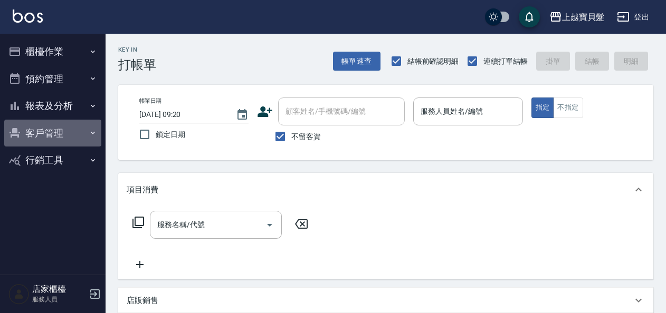
click at [91, 129] on icon "button" at bounding box center [93, 133] width 8 height 8
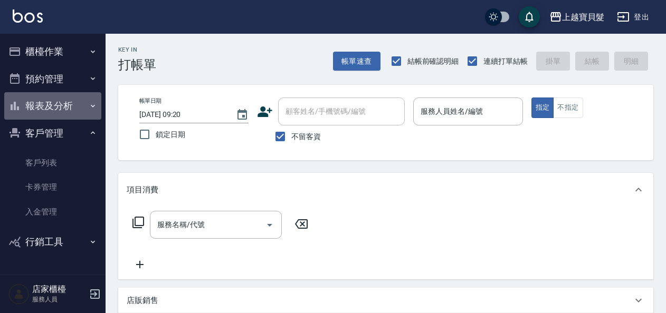
click at [94, 106] on icon "button" at bounding box center [93, 105] width 4 height 3
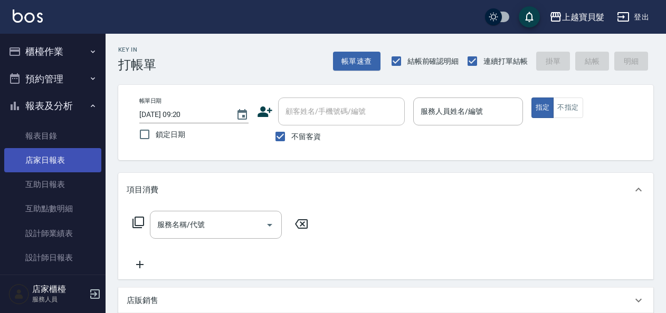
click at [74, 161] on link "店家日報表" at bounding box center [52, 160] width 97 height 24
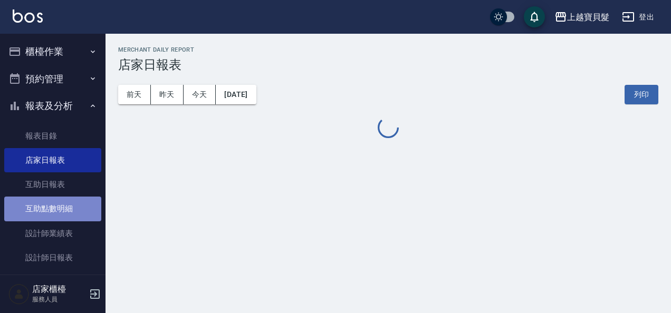
click at [77, 211] on link "互助點數明細" at bounding box center [52, 209] width 97 height 24
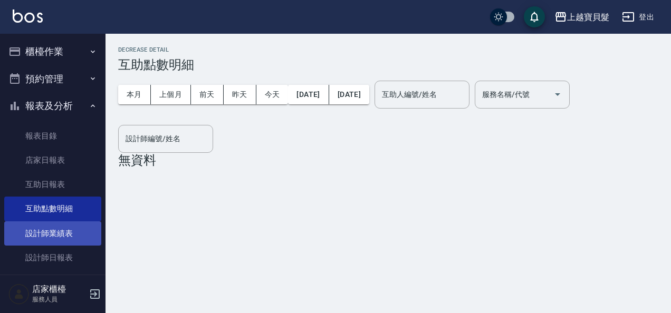
click at [79, 235] on link "設計師業績表" at bounding box center [52, 234] width 97 height 24
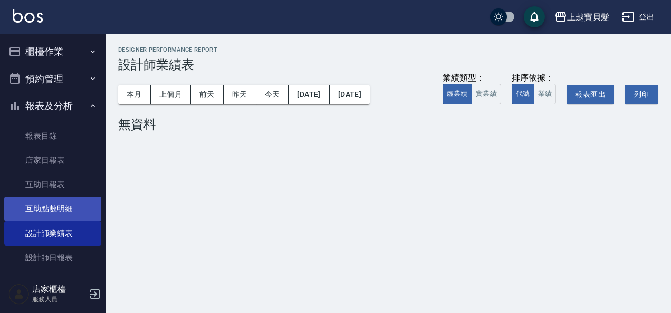
click at [75, 203] on link "互助點數明細" at bounding box center [52, 209] width 97 height 24
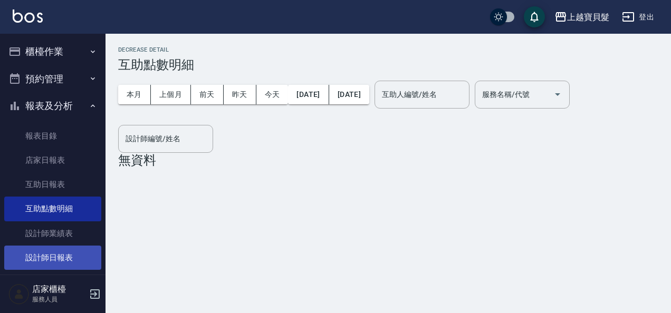
click at [77, 255] on link "設計師日報表" at bounding box center [52, 258] width 97 height 24
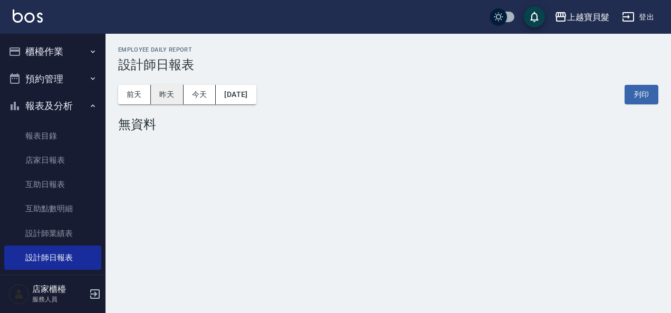
click at [179, 94] on button "昨天" at bounding box center [167, 95] width 33 height 20
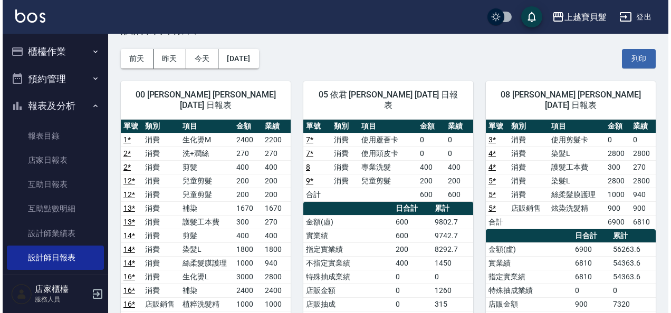
scroll to position [53, 0]
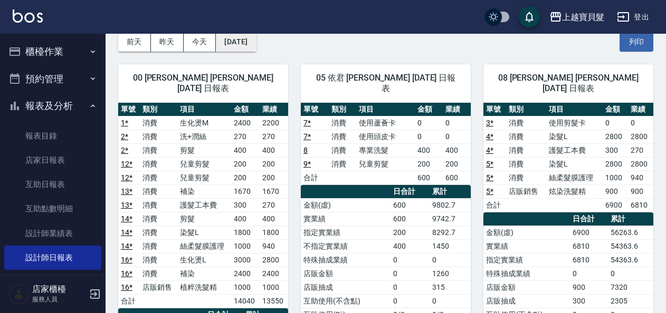
click at [249, 47] on button "[DATE]" at bounding box center [236, 42] width 40 height 20
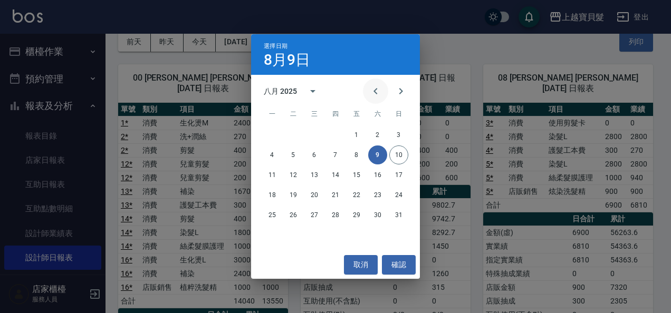
click at [382, 90] on icon "Previous month" at bounding box center [375, 91] width 13 height 13
click at [314, 154] on button "9" at bounding box center [314, 155] width 19 height 19
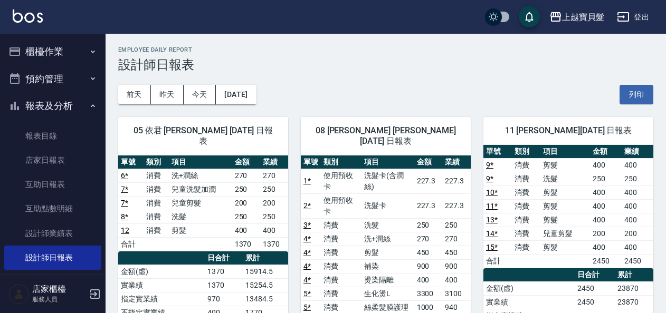
click at [53, 47] on button "櫃檯作業" at bounding box center [52, 51] width 97 height 27
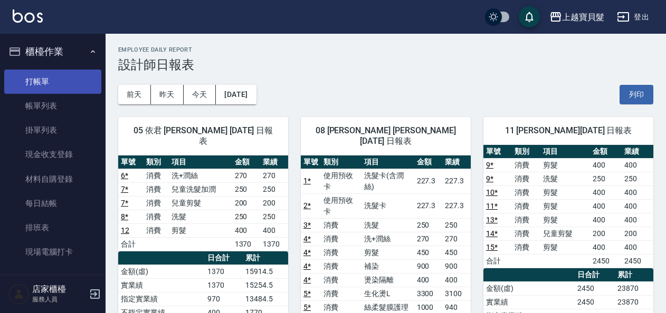
click at [61, 78] on link "打帳單" at bounding box center [52, 82] width 97 height 24
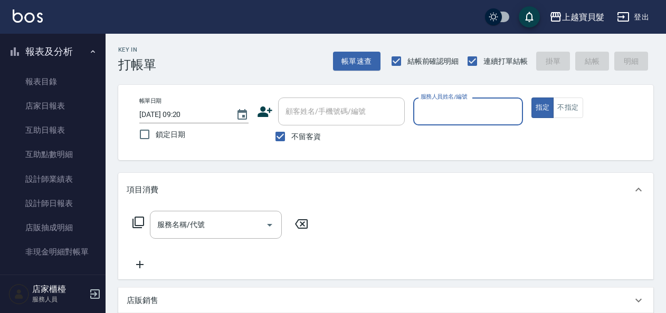
scroll to position [264, 0]
